Goal: Contribute content: Add original content to the website for others to see

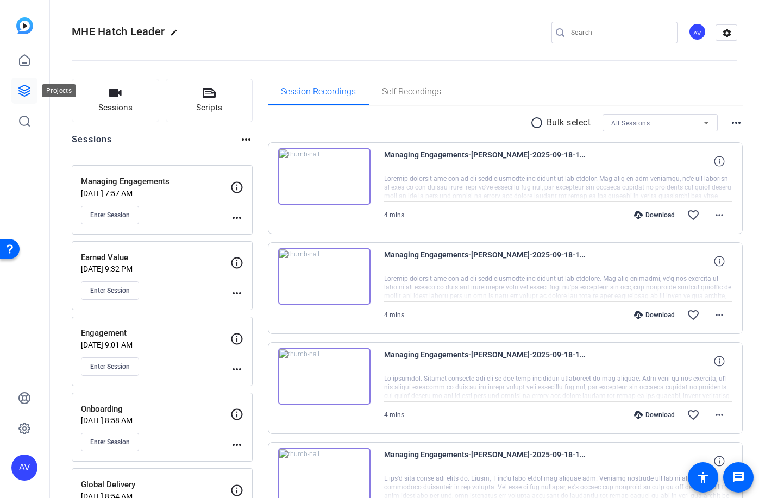
click at [20, 89] on icon at bounding box center [24, 90] width 11 height 11
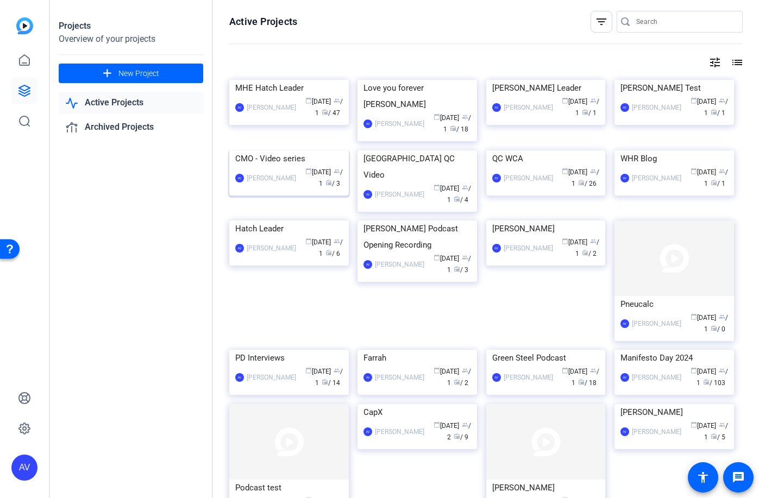
click at [254, 190] on div "AV Amanda Vintinner calendar_today Jun 11 group / 1 radio / 3" at bounding box center [289, 178] width 108 height 23
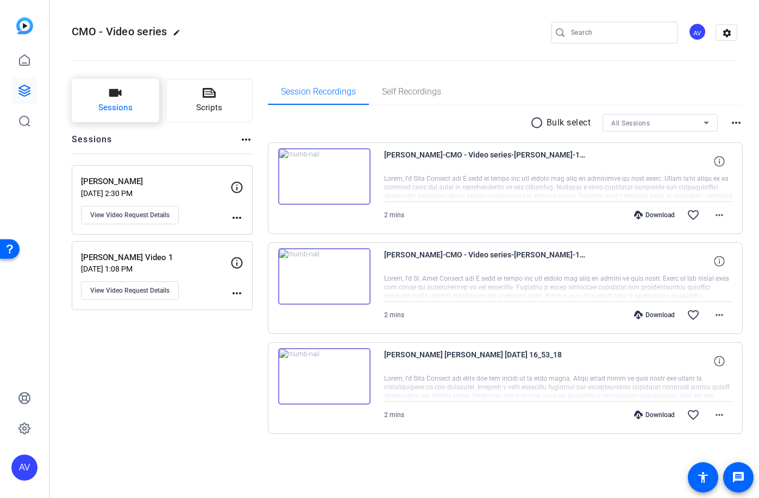
click at [117, 99] on button "Sessions" at bounding box center [115, 100] width 87 height 43
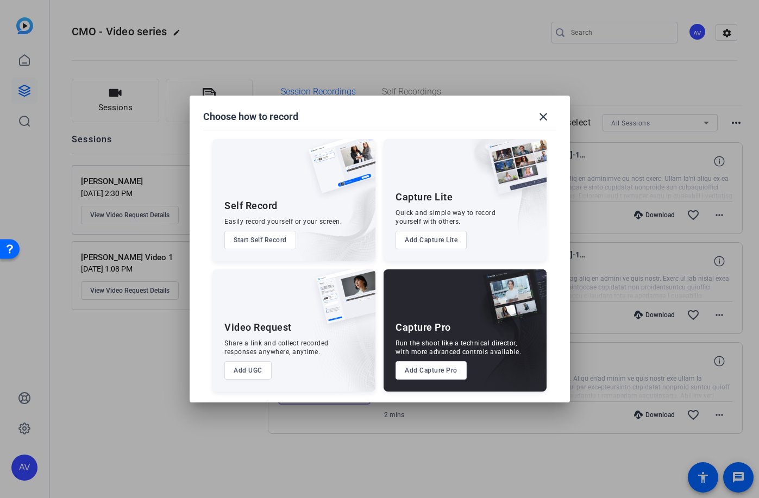
click at [253, 368] on button "Add UGC" at bounding box center [247, 370] width 47 height 18
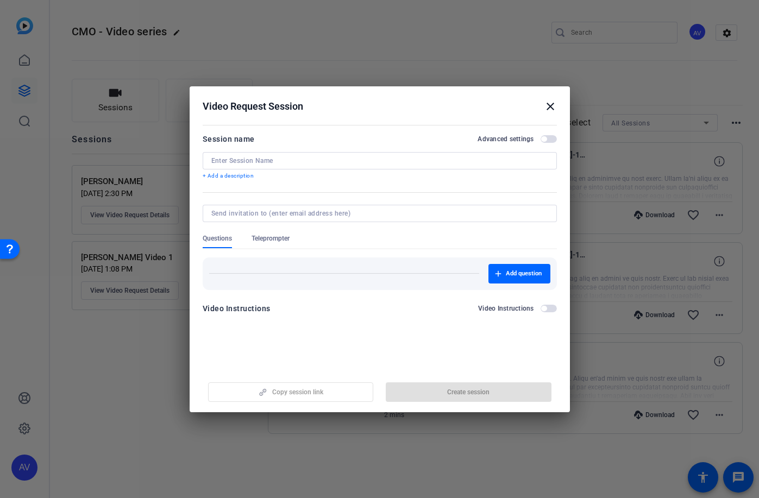
click at [287, 160] on input at bounding box center [379, 161] width 337 height 9
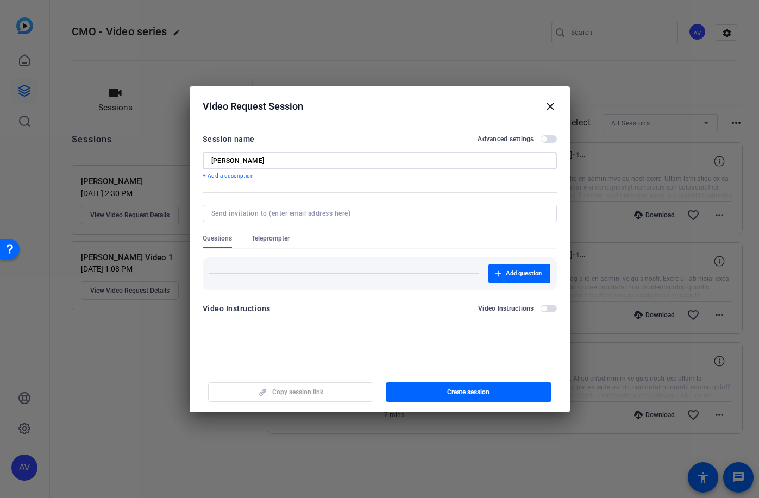
type input "[PERSON_NAME]"
click at [278, 238] on span "Teleprompter" at bounding box center [271, 238] width 38 height 9
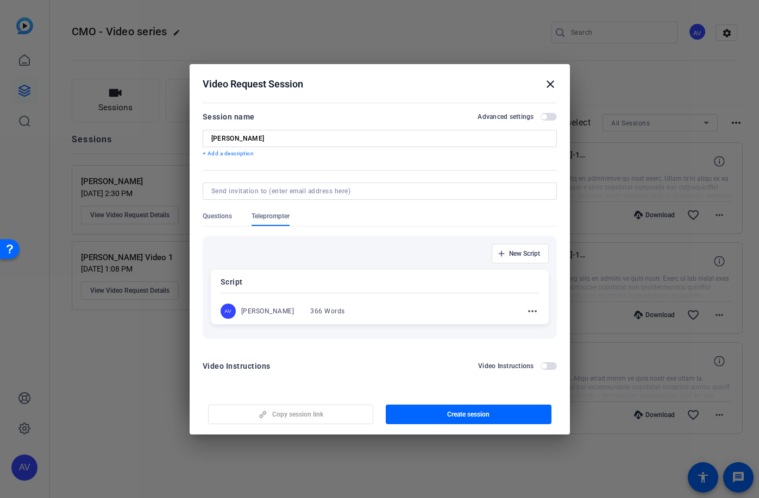
click at [284, 192] on input at bounding box center [377, 191] width 333 height 9
type input "amanda.vintinner@hatch.com"
click at [461, 410] on button "Create session" at bounding box center [469, 415] width 166 height 20
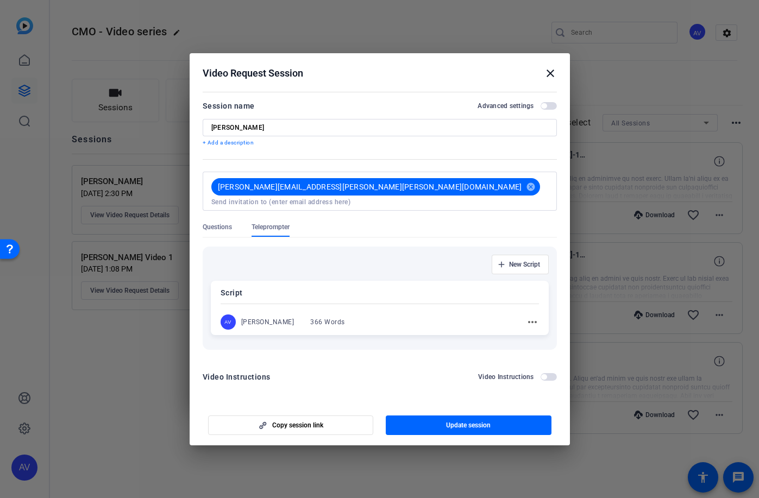
click at [535, 318] on mat-icon "more_horiz" at bounding box center [532, 322] width 13 height 13
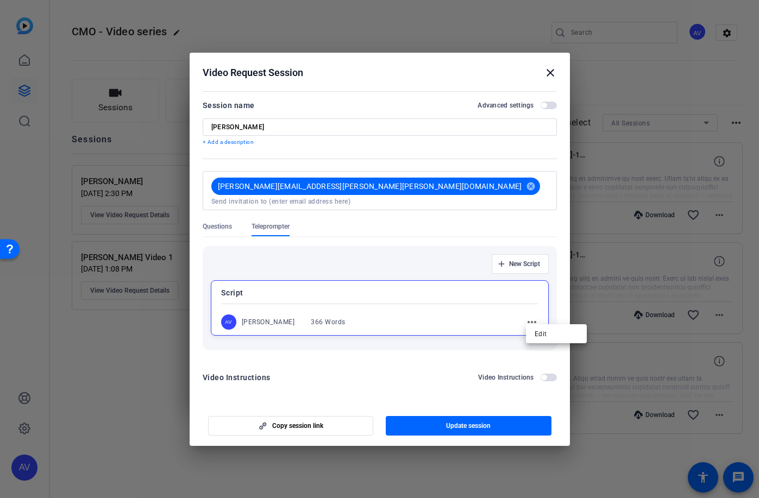
click at [495, 313] on div at bounding box center [379, 249] width 759 height 498
click at [535, 317] on mat-icon "more_horiz" at bounding box center [532, 322] width 13 height 13
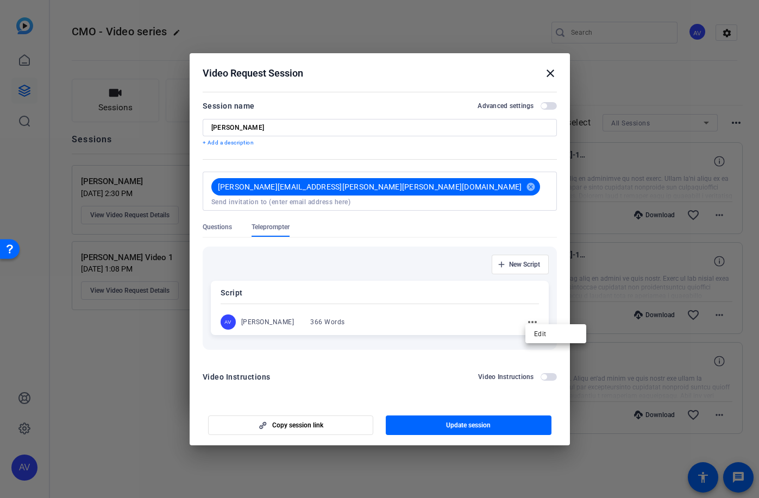
click at [279, 316] on div at bounding box center [379, 249] width 759 height 498
click at [491, 420] on span "button" at bounding box center [469, 425] width 166 height 26
click at [323, 320] on div "366 Words" at bounding box center [327, 322] width 35 height 9
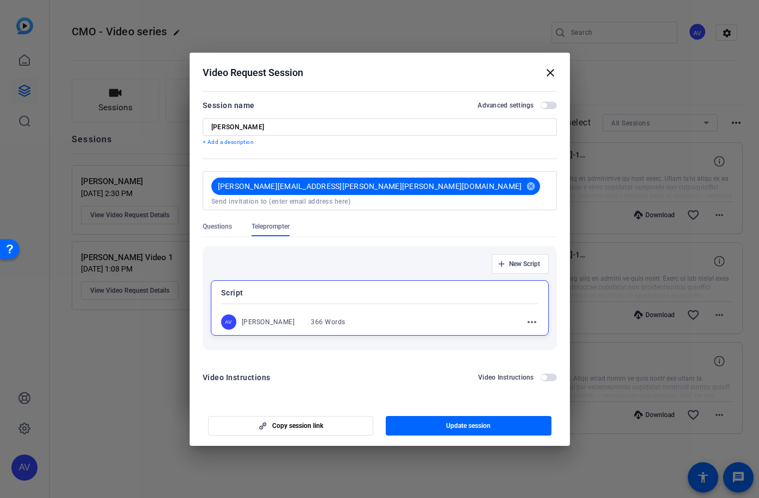
click at [257, 318] on div "Amanda Vintinner" at bounding box center [268, 322] width 53 height 9
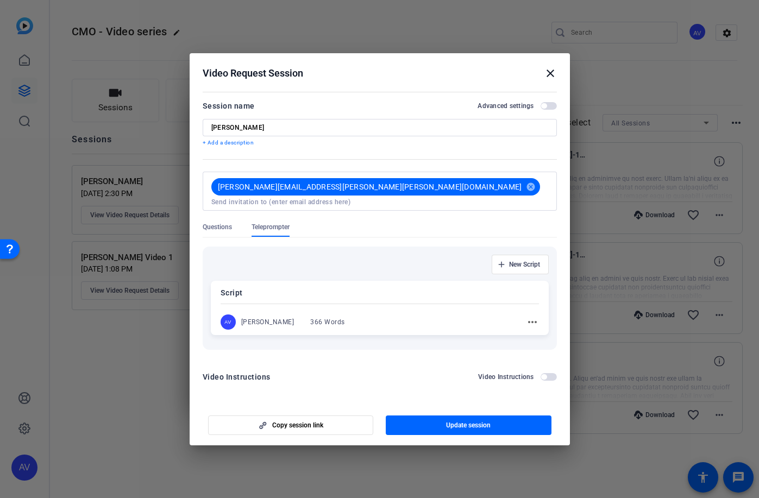
click at [531, 318] on mat-icon "more_horiz" at bounding box center [532, 322] width 13 height 13
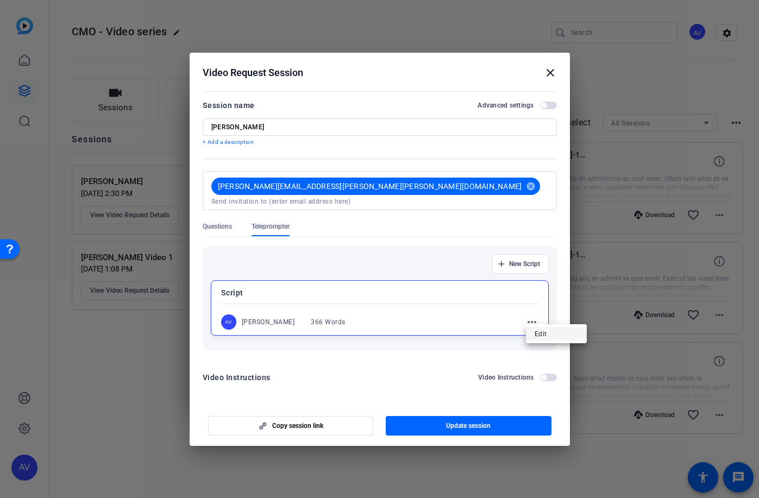
click at [539, 330] on span "Edit" at bounding box center [556, 333] width 43 height 13
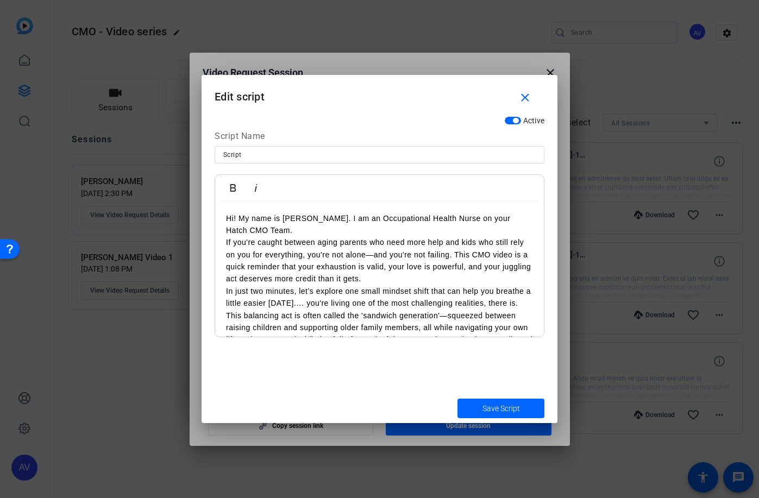
scroll to position [324, 0]
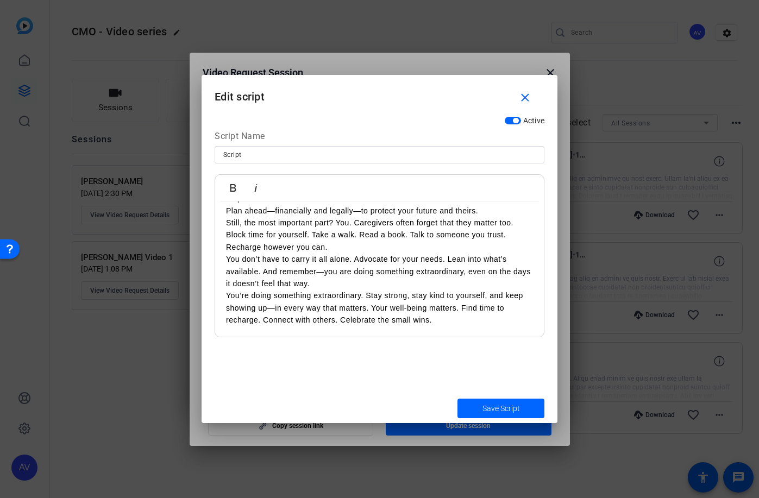
drag, startPoint x: 223, startPoint y: 221, endPoint x: 270, endPoint y: 415, distance: 200.1
click at [270, 415] on form "Edit script close Active Script Name Script Bold Italic Hi! My name is Danette …" at bounding box center [380, 249] width 356 height 348
click at [224, 153] on input "Script" at bounding box center [379, 154] width 312 height 13
type input "[PERSON_NAME] Script"
click at [524, 409] on span "submit" at bounding box center [501, 409] width 87 height 26
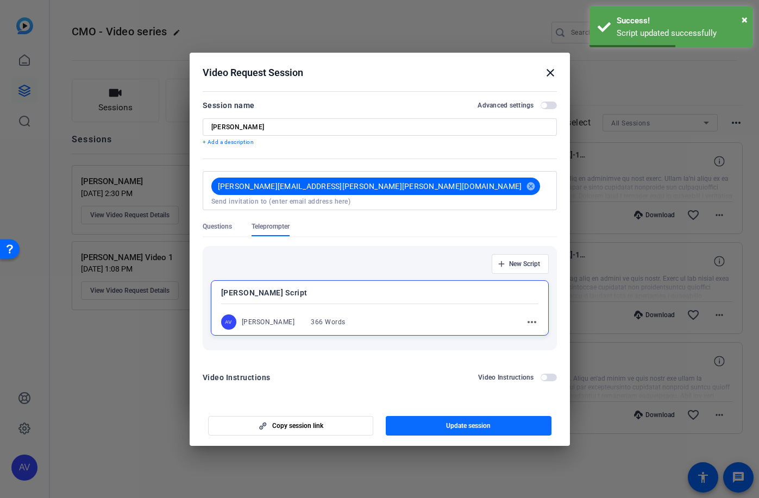
click at [482, 422] on span "Update session" at bounding box center [468, 426] width 45 height 9
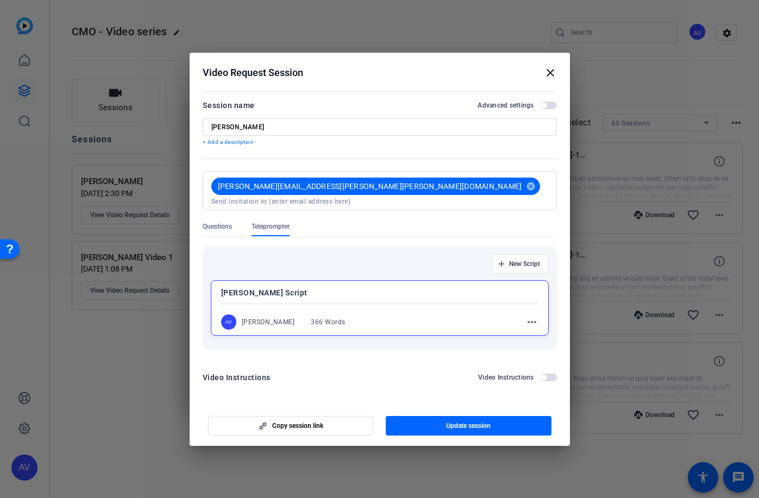
click at [549, 71] on mat-icon "close" at bounding box center [550, 72] width 13 height 13
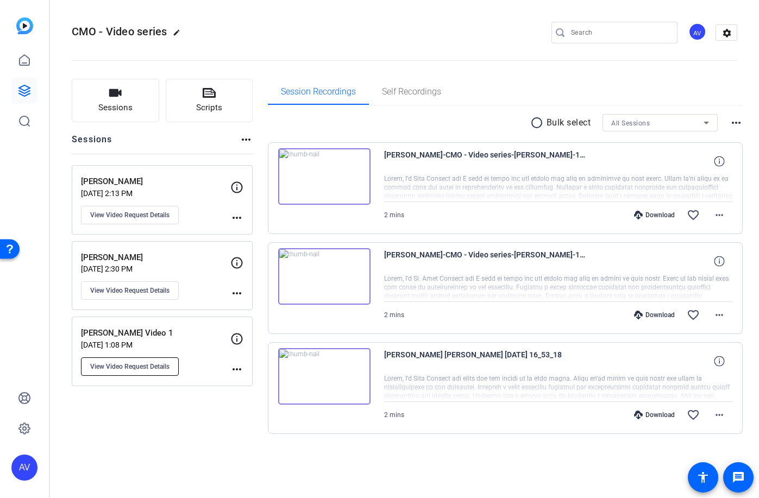
click at [117, 368] on span "View Video Request Details" at bounding box center [129, 366] width 79 height 9
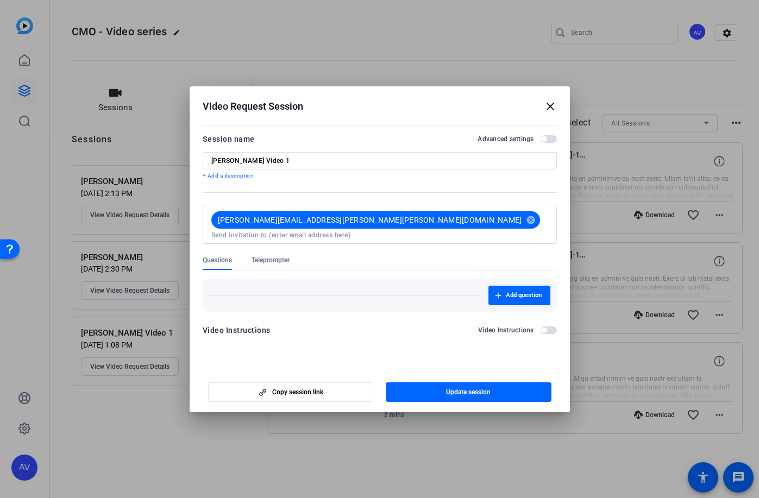
click at [272, 256] on span "Teleprompter" at bounding box center [271, 260] width 38 height 9
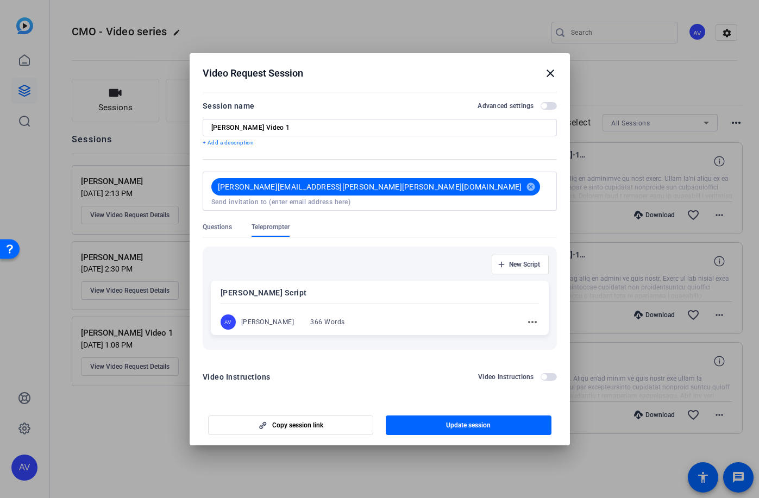
click at [534, 317] on mat-icon "more_horiz" at bounding box center [532, 322] width 13 height 13
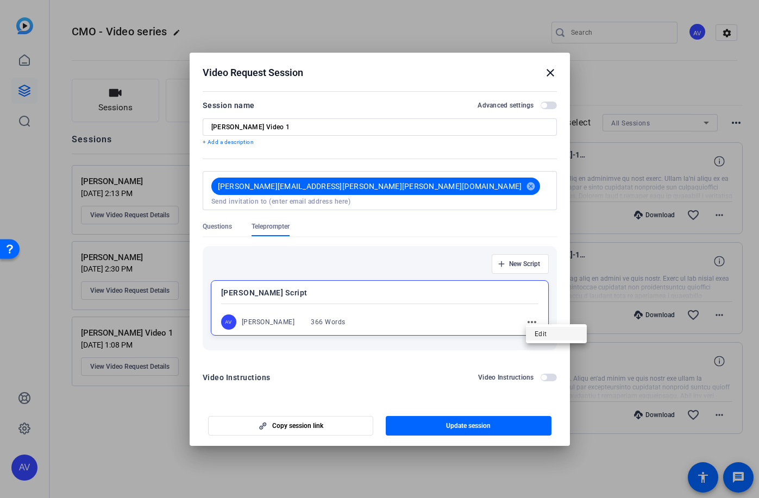
click at [542, 334] on span "Edit" at bounding box center [556, 333] width 43 height 13
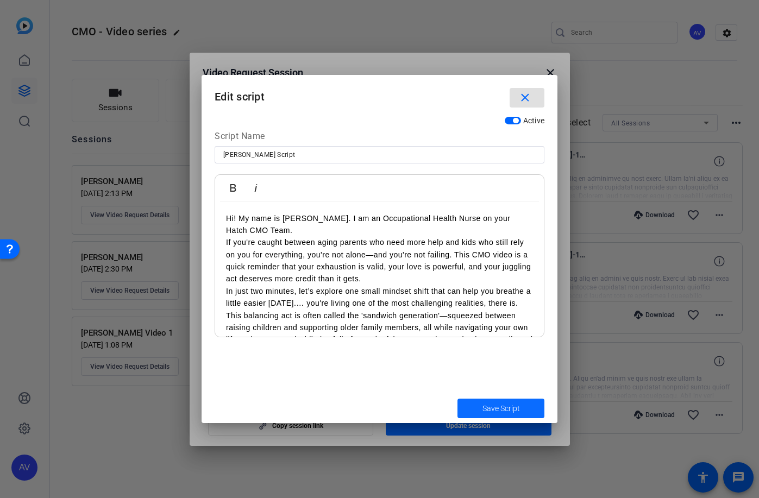
click at [504, 410] on span "Save Script" at bounding box center [501, 408] width 37 height 11
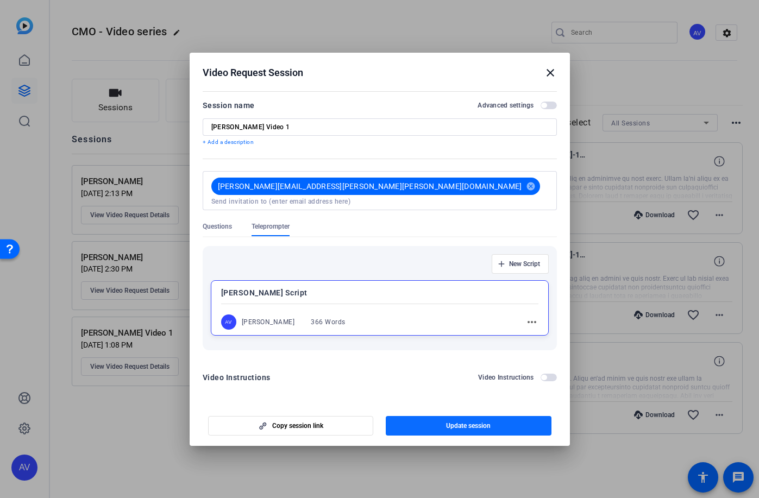
click at [478, 422] on span "Update session" at bounding box center [468, 426] width 45 height 9
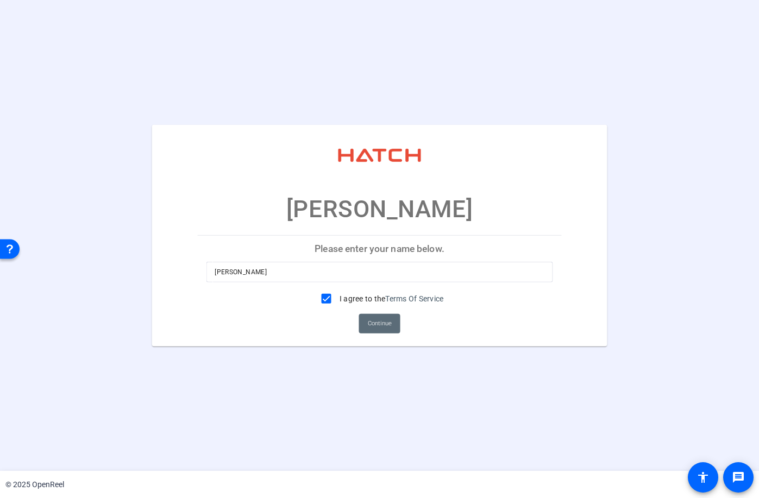
click at [382, 320] on span "Continue" at bounding box center [380, 324] width 24 height 16
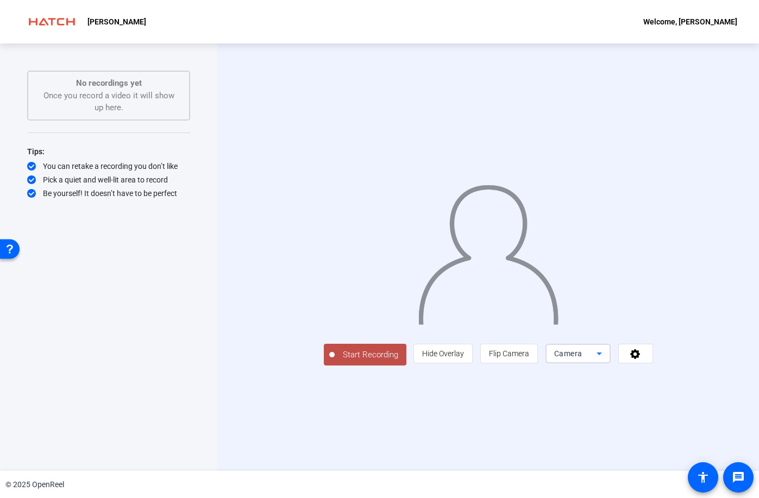
click at [606, 360] on icon at bounding box center [599, 353] width 13 height 13
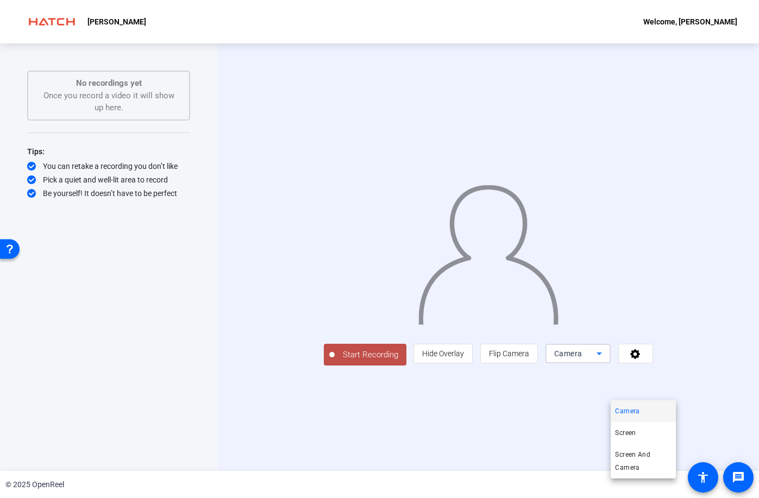
click at [664, 393] on div at bounding box center [379, 249] width 759 height 498
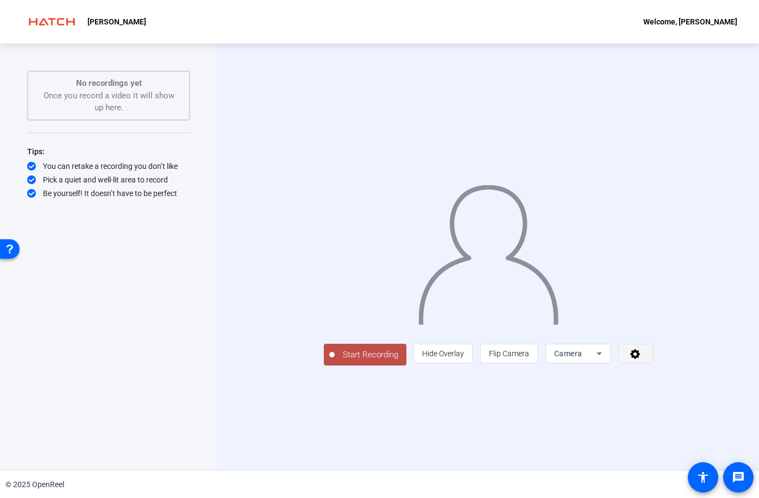
click at [642, 359] on icon at bounding box center [635, 353] width 12 height 11
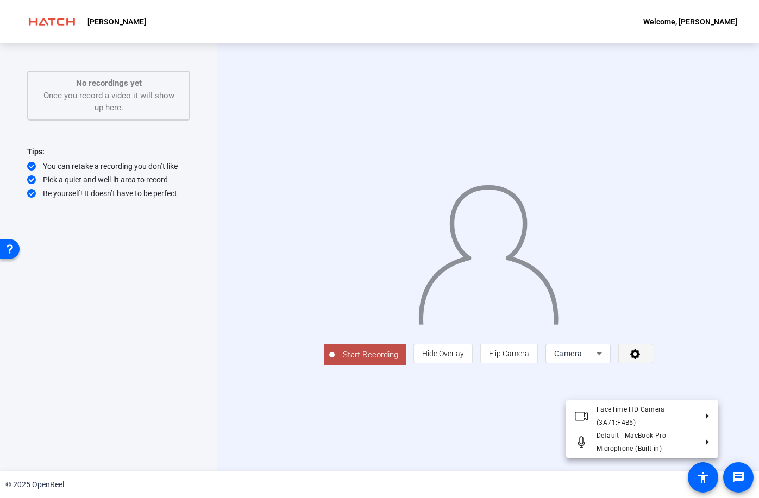
click at [696, 395] on div at bounding box center [379, 249] width 759 height 498
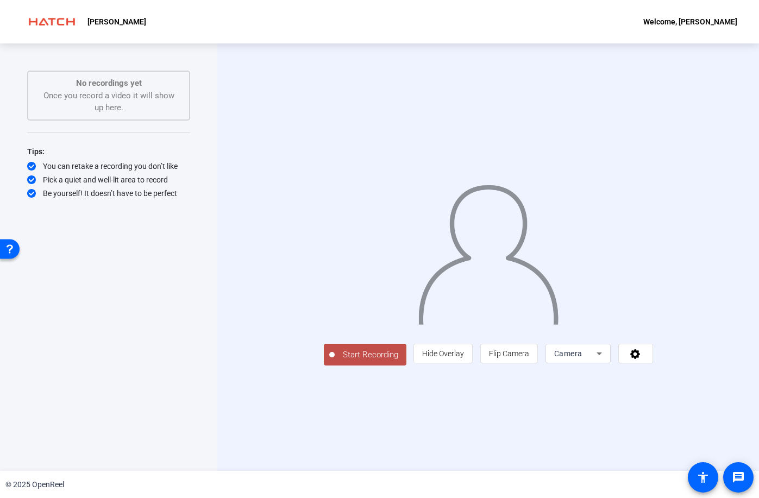
click at [335, 361] on span "Start Recording" at bounding box center [371, 355] width 72 height 12
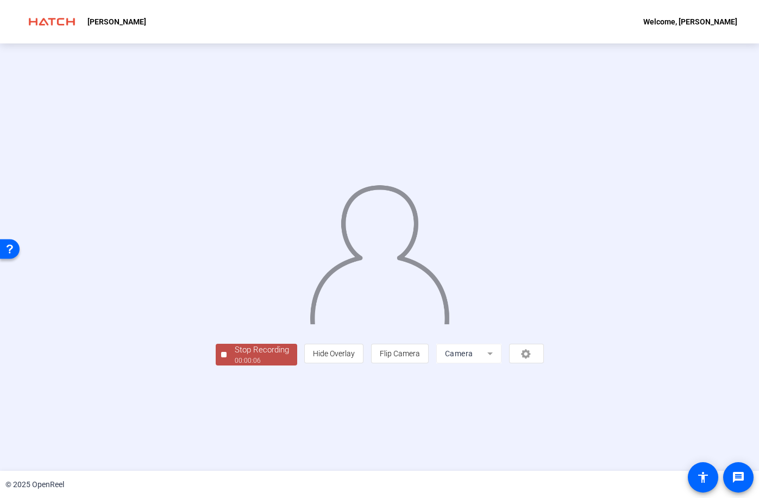
click at [543, 364] on div "person Hide Overlay flip Flip Camera Camera" at bounding box center [423, 354] width 239 height 20
click at [502, 364] on mat-form-field "Camera" at bounding box center [468, 354] width 65 height 20
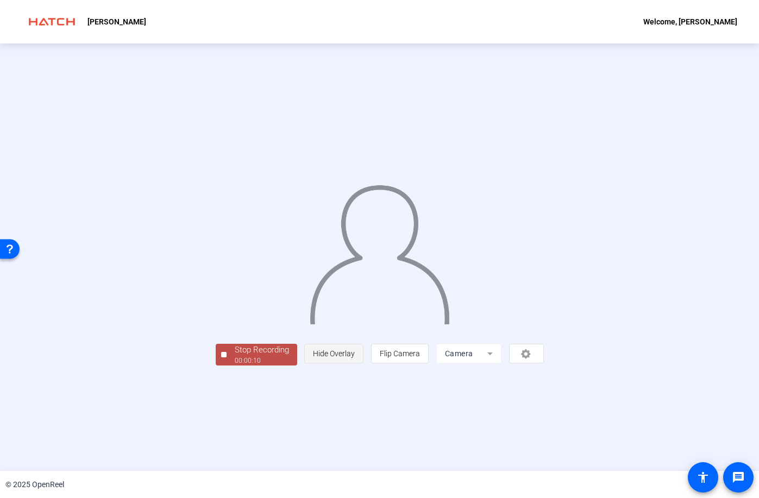
click at [355, 364] on span "Hide Overlay" at bounding box center [334, 353] width 42 height 21
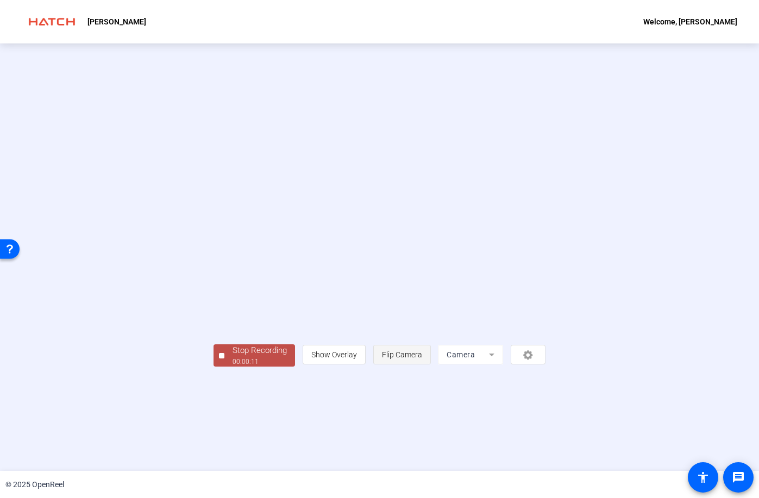
click at [422, 365] on span "Flip Camera" at bounding box center [402, 355] width 40 height 21
click at [422, 359] on span "Flip Camera" at bounding box center [402, 355] width 40 height 9
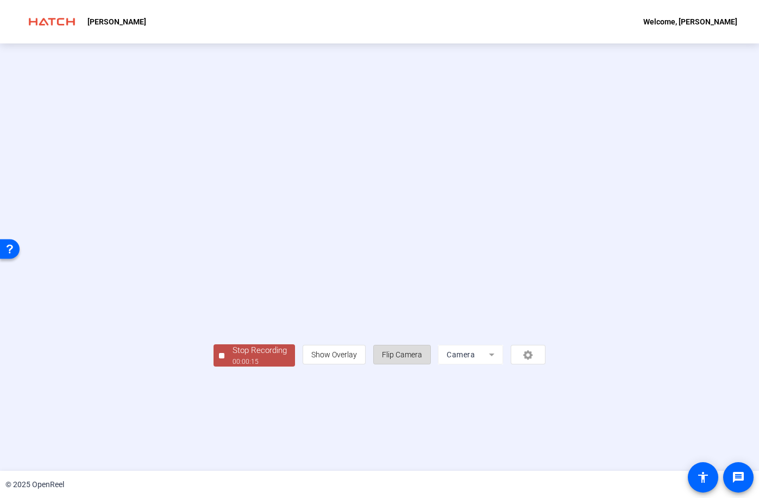
click at [422, 359] on span "Flip Camera" at bounding box center [402, 355] width 40 height 9
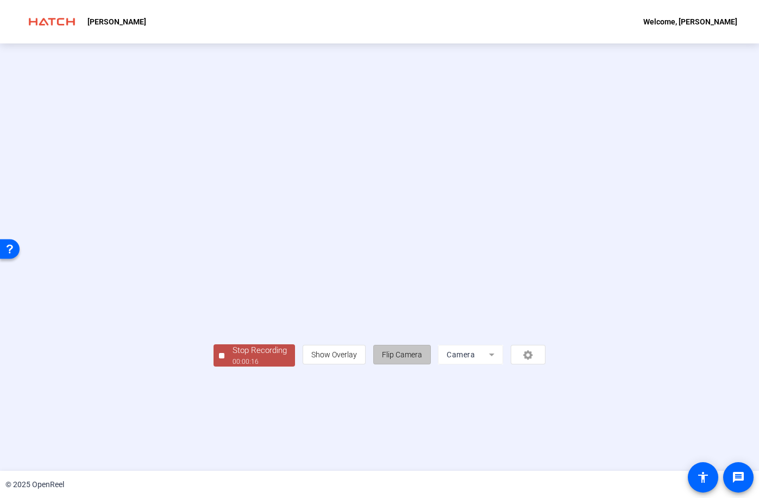
click at [422, 359] on span "Flip Camera" at bounding box center [402, 355] width 40 height 9
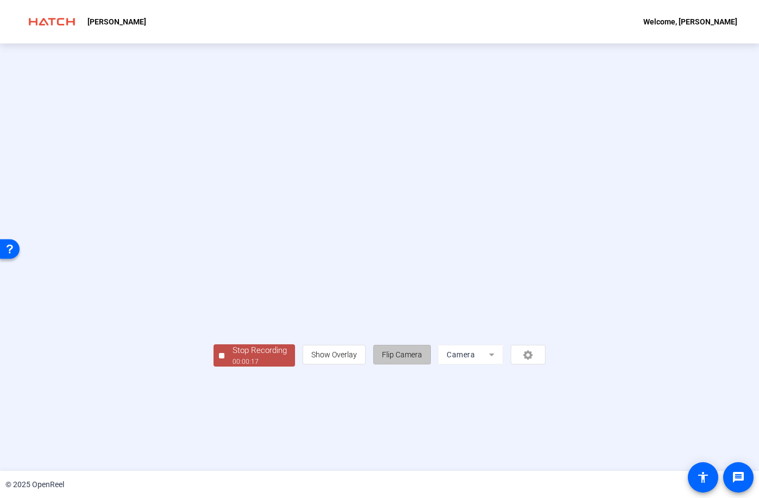
click at [422, 359] on span "Flip Camera" at bounding box center [402, 355] width 40 height 9
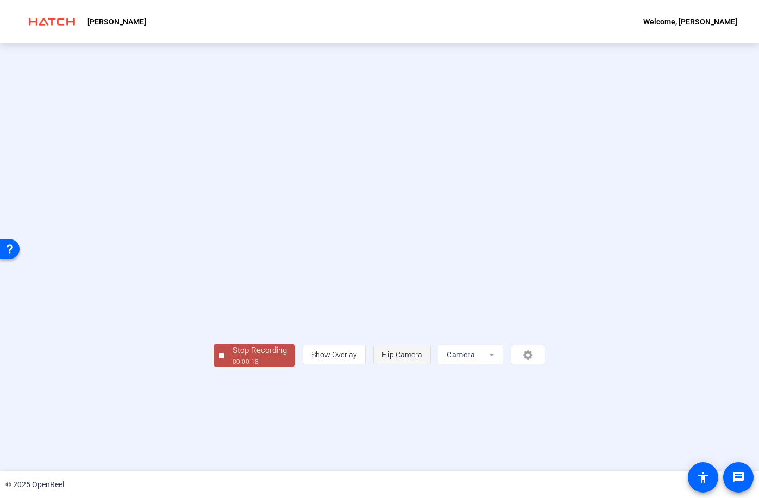
click at [422, 359] on span "Flip Camera" at bounding box center [402, 355] width 40 height 9
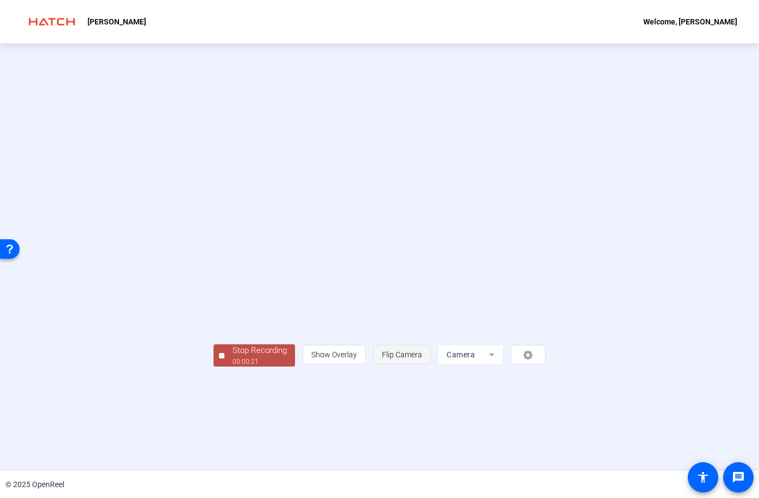
click at [422, 359] on span "Flip Camera" at bounding box center [402, 355] width 40 height 9
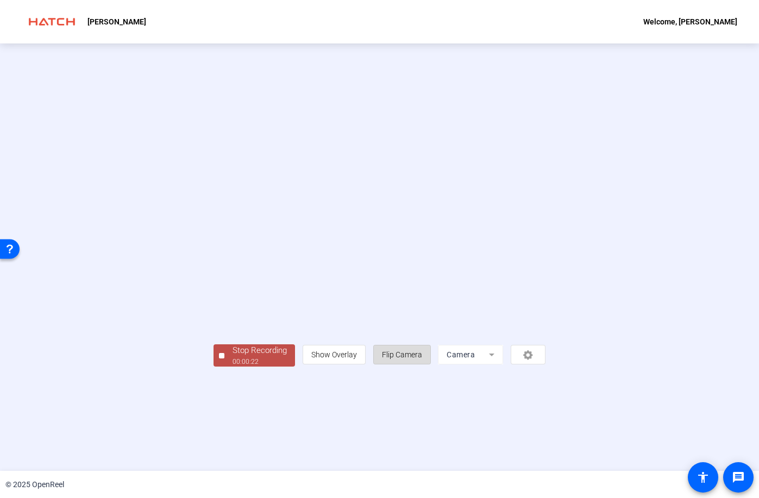
click at [422, 359] on span "Flip Camera" at bounding box center [402, 355] width 40 height 9
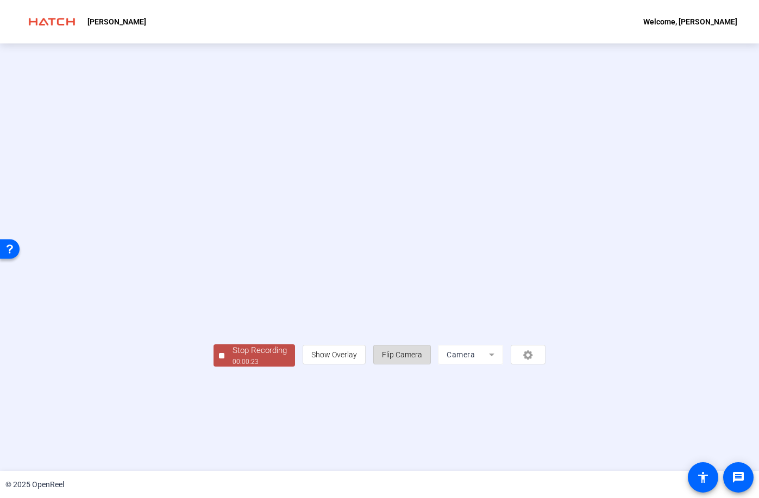
click at [422, 359] on span "Flip Camera" at bounding box center [402, 355] width 40 height 9
click at [439, 292] on video at bounding box center [380, 241] width 332 height 187
click at [14, 249] on div "Open Resource Center" at bounding box center [10, 249] width 20 height 20
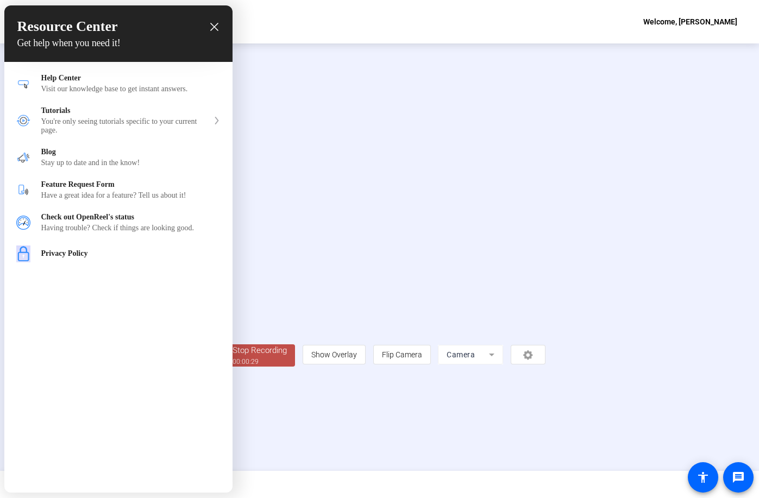
click at [215, 28] on icon "close resource center" at bounding box center [214, 27] width 8 height 8
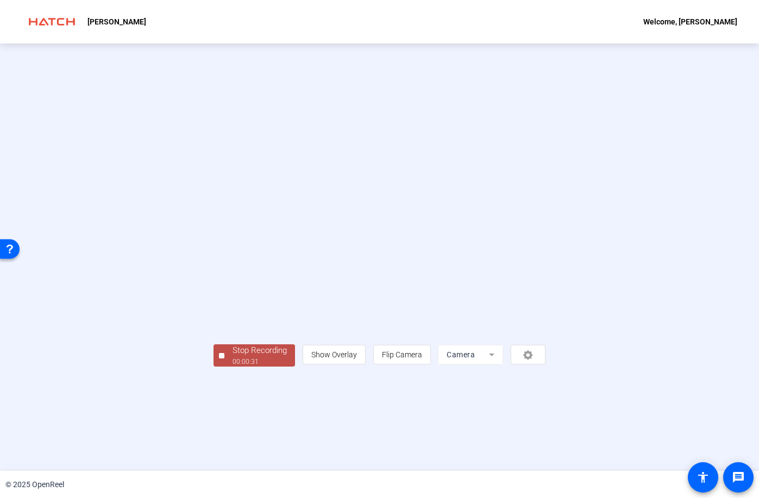
click at [233, 357] on div "Stop Recording" at bounding box center [260, 351] width 54 height 12
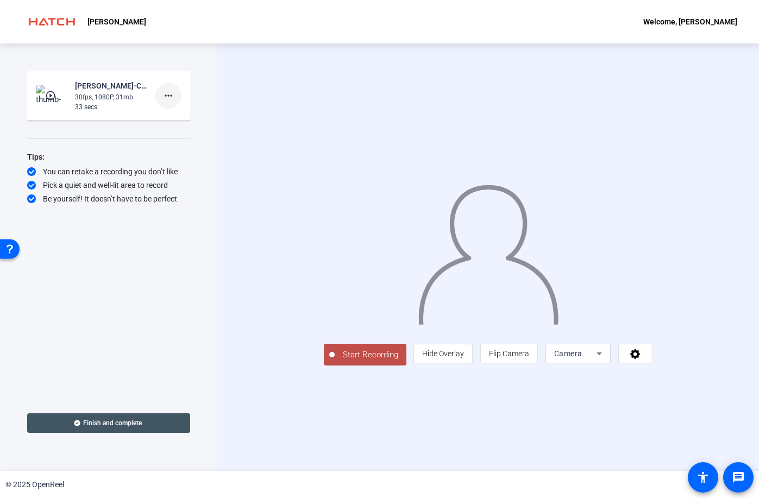
click at [164, 98] on mat-icon "more_horiz" at bounding box center [168, 95] width 13 height 13
click at [179, 119] on span "Delete clip" at bounding box center [185, 118] width 43 height 13
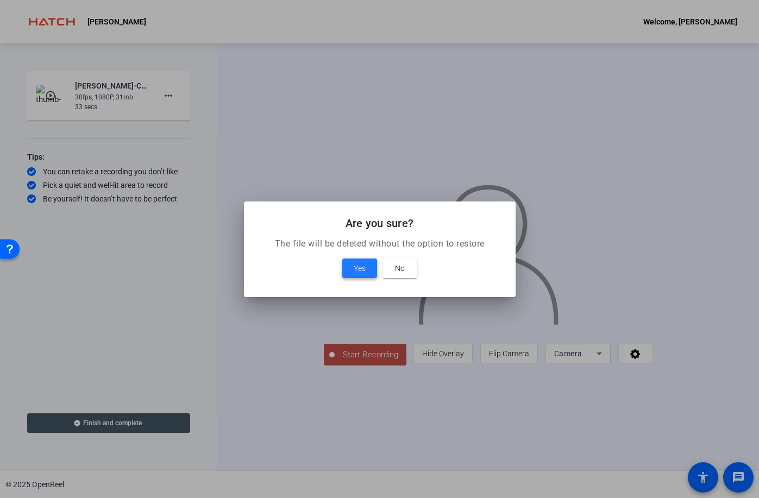
click at [362, 264] on span "Yes" at bounding box center [360, 268] width 12 height 13
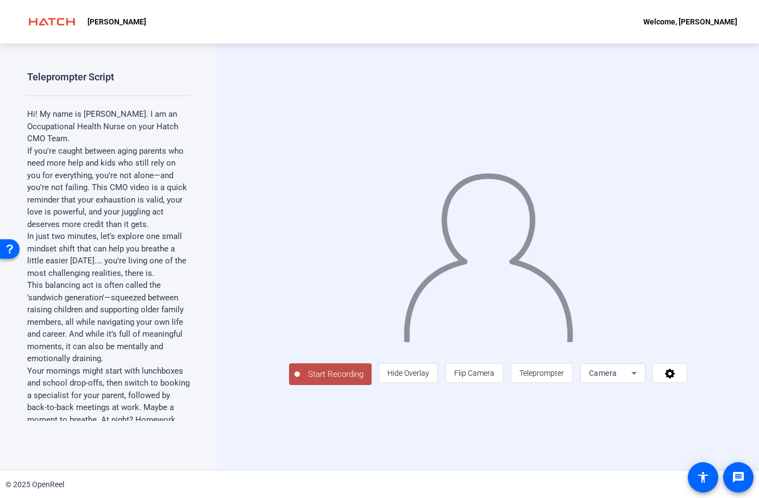
click at [309, 381] on span "Start Recording" at bounding box center [336, 374] width 72 height 12
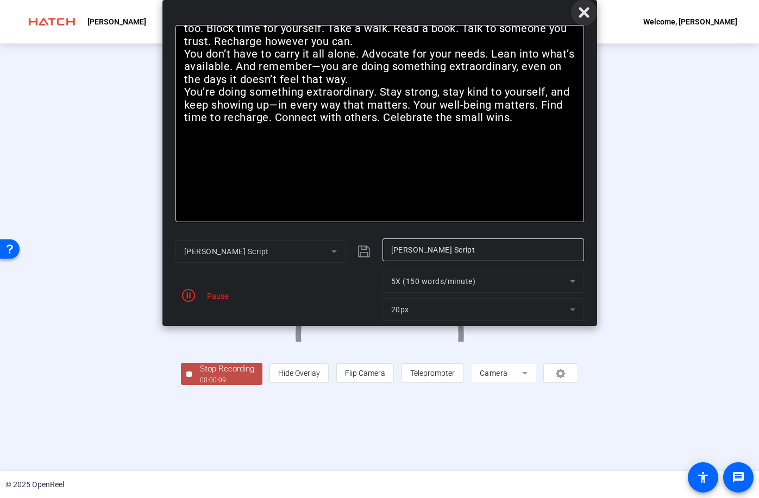
click at [584, 10] on icon at bounding box center [584, 12] width 10 height 10
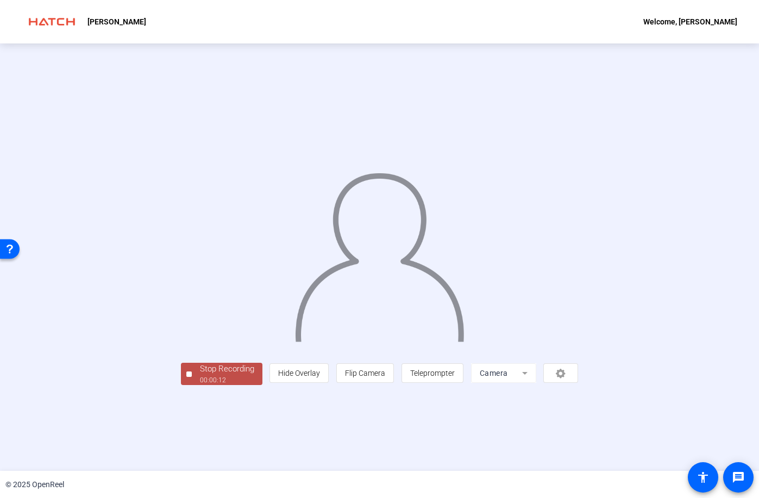
click at [200, 376] on div "Stop Recording" at bounding box center [227, 369] width 54 height 12
